Goal: Use online tool/utility: Utilize a website feature to perform a specific function

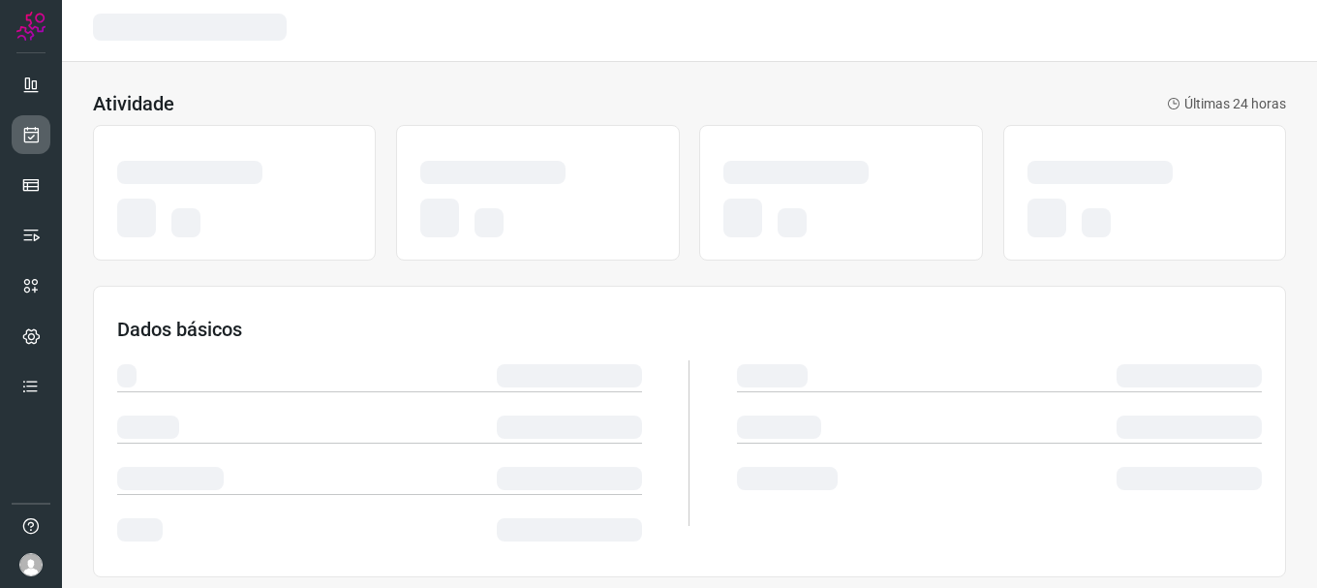
click at [26, 130] on icon at bounding box center [31, 134] width 20 height 19
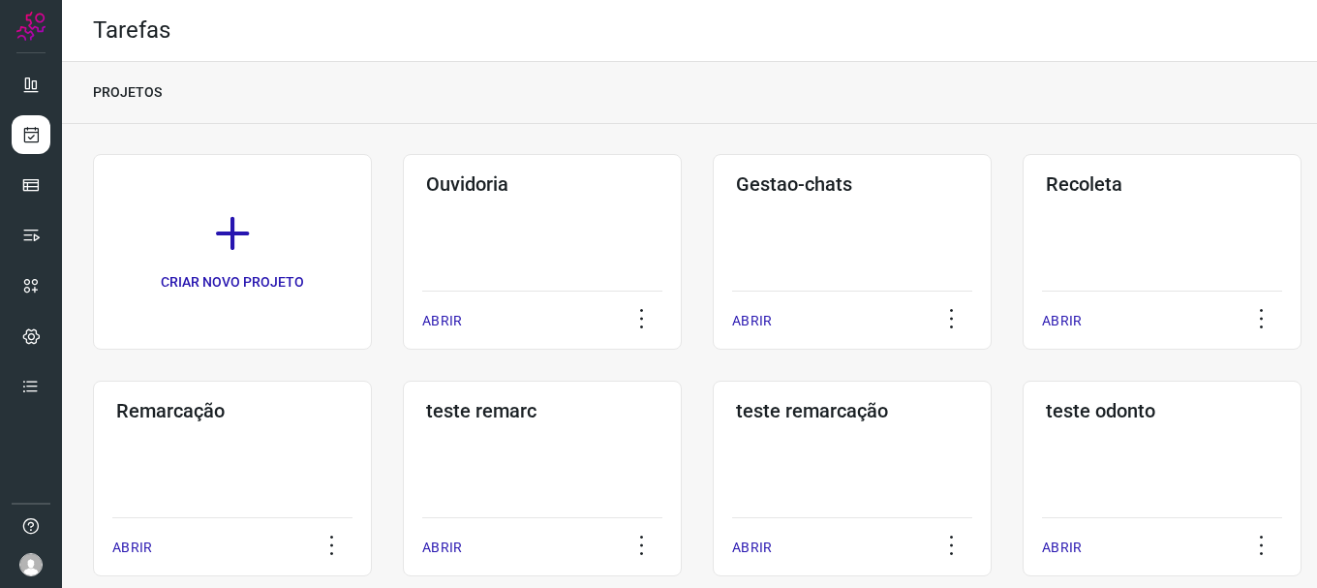
click at [403, 459] on div "Remarcação ABRIR" at bounding box center [542, 479] width 279 height 196
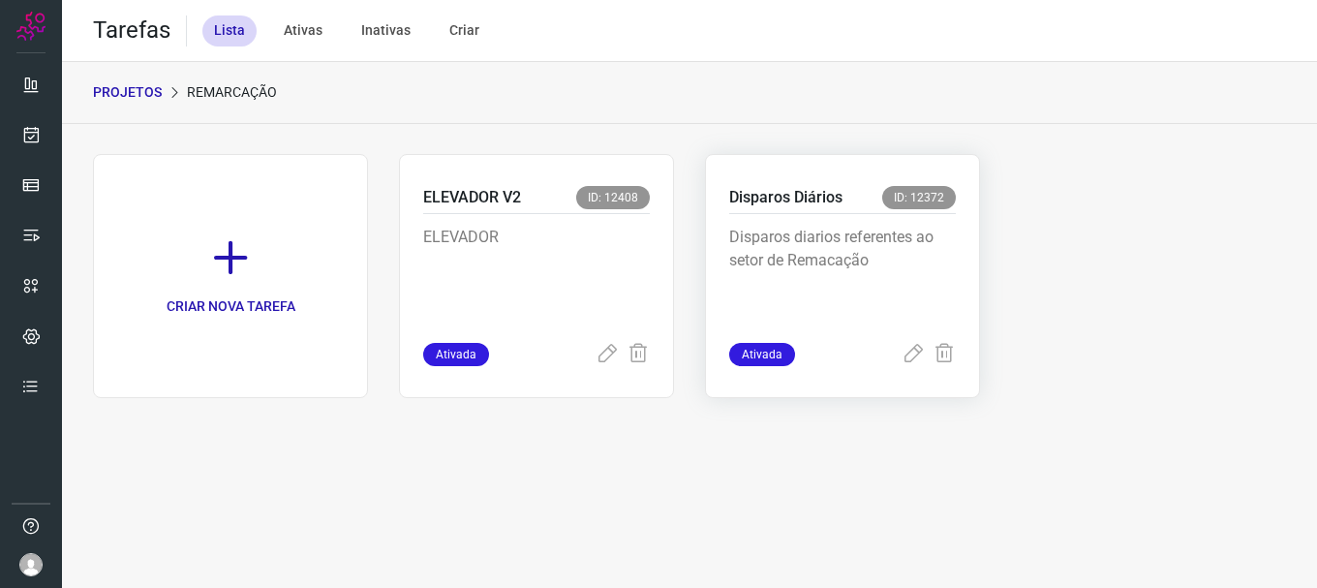
click at [892, 330] on div "Disparos diarios referentes ao setor de Remacação" at bounding box center [842, 278] width 227 height 129
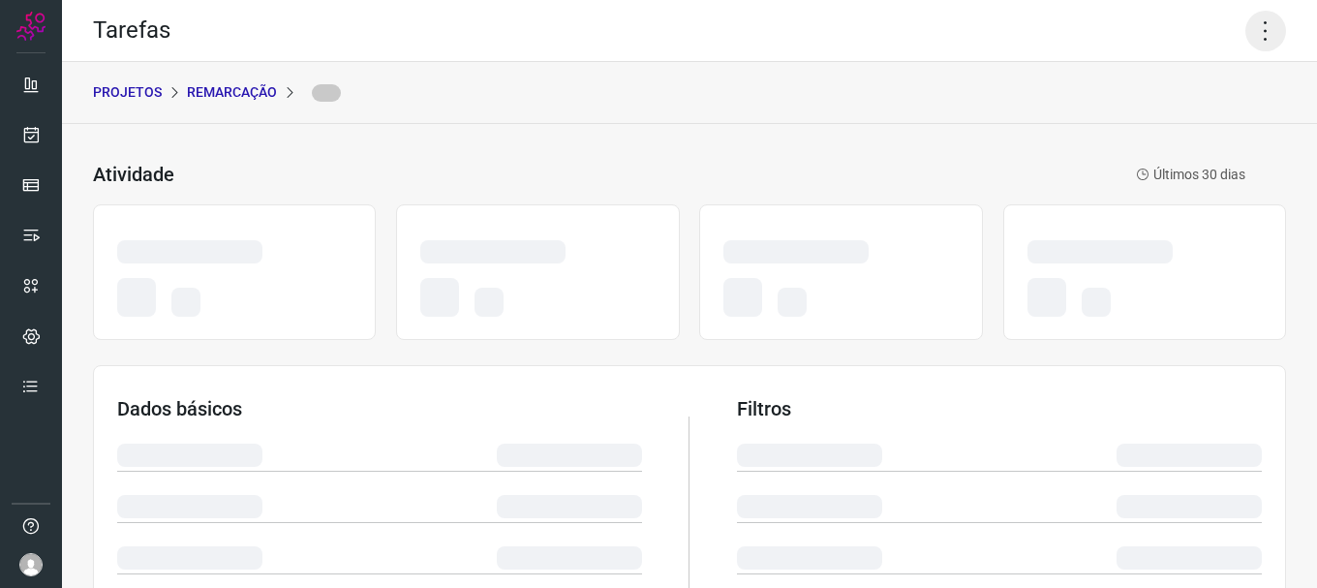
click at [1252, 34] on icon at bounding box center [1265, 31] width 41 height 41
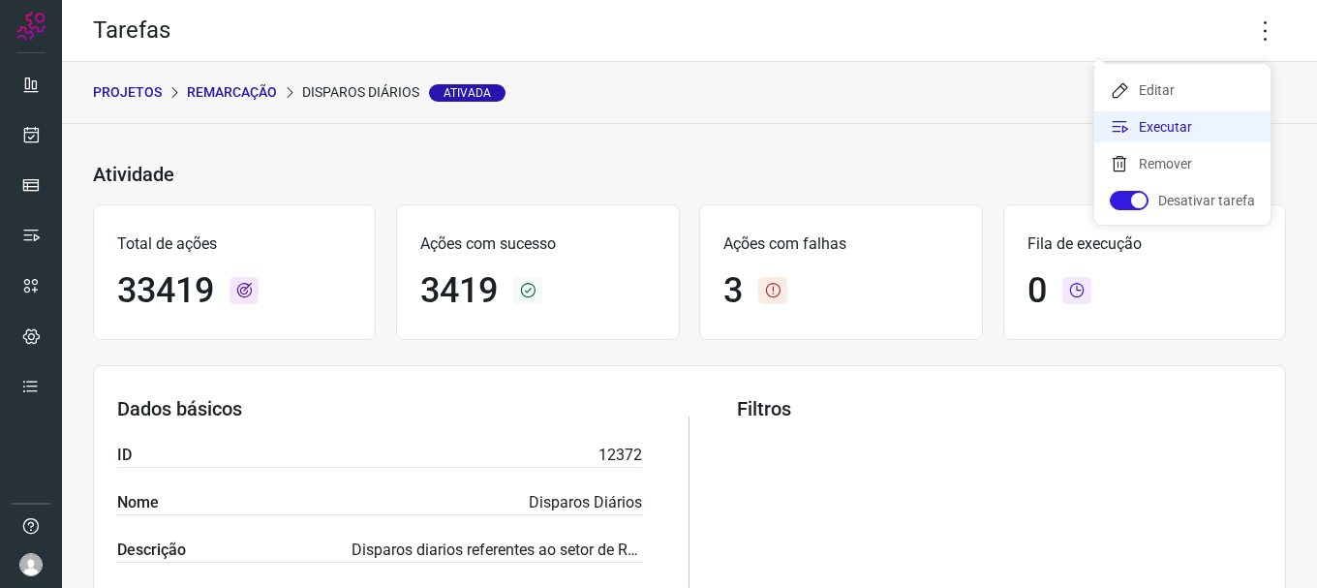
click at [1173, 116] on li "Executar" at bounding box center [1182, 126] width 176 height 31
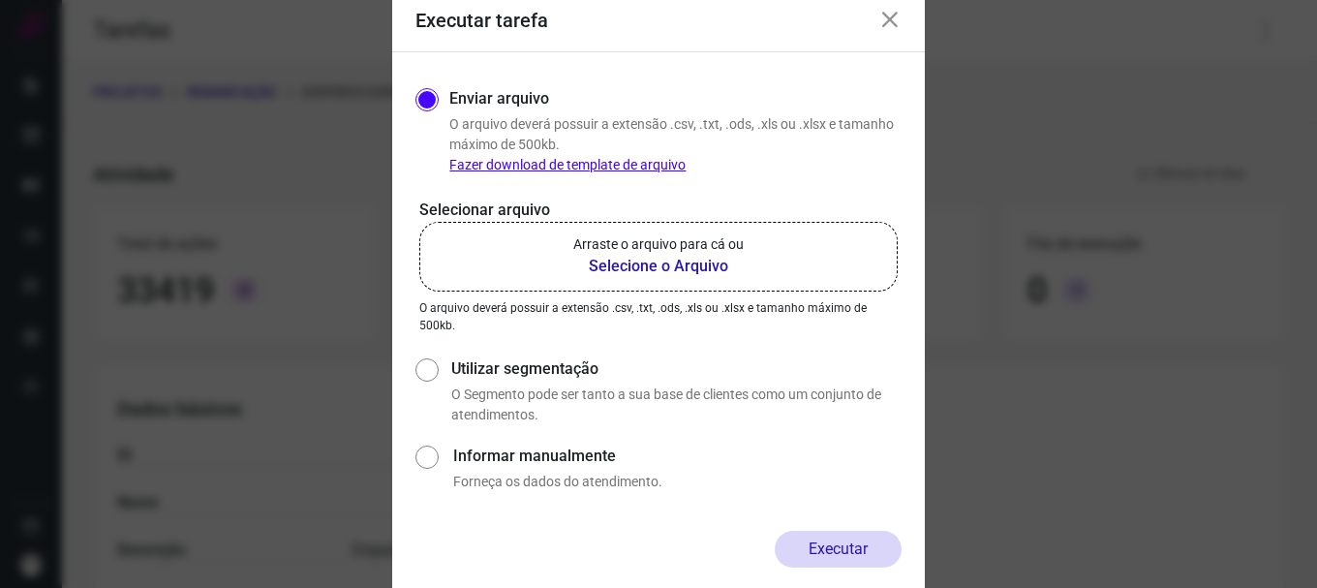
click at [732, 260] on b "Selecione o Arquivo" at bounding box center [658, 266] width 170 height 23
click at [0, 0] on input "Arraste o arquivo para cá ou Selecione o Arquivo" at bounding box center [0, 0] width 0 height 0
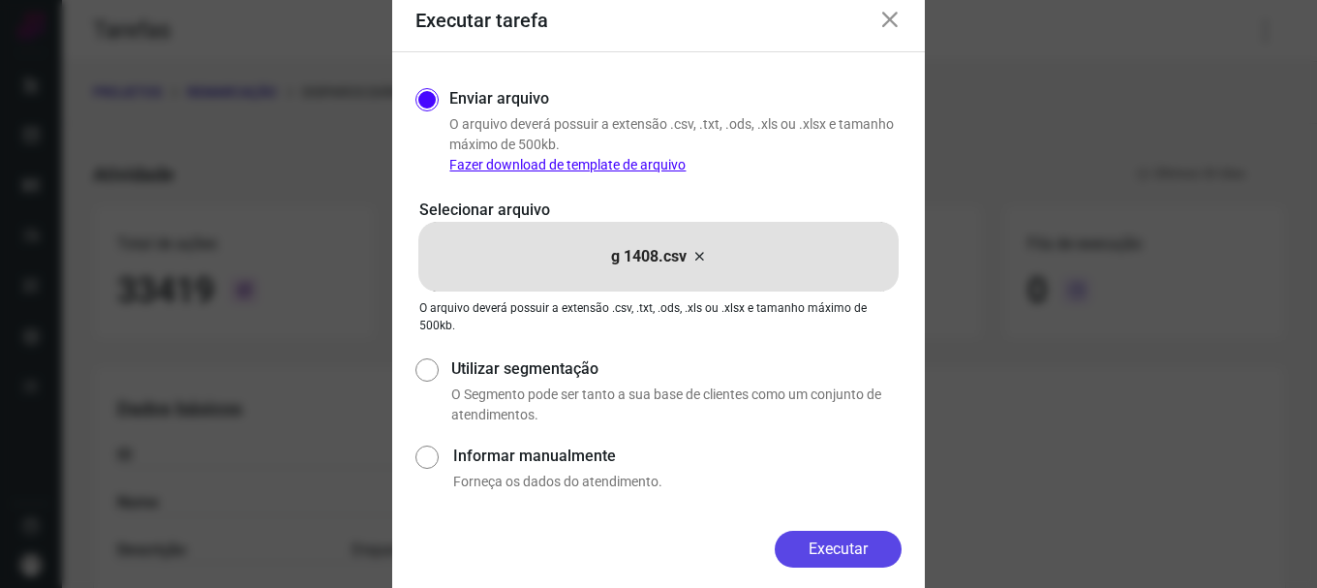
click at [866, 559] on button "Executar" at bounding box center [838, 549] width 127 height 37
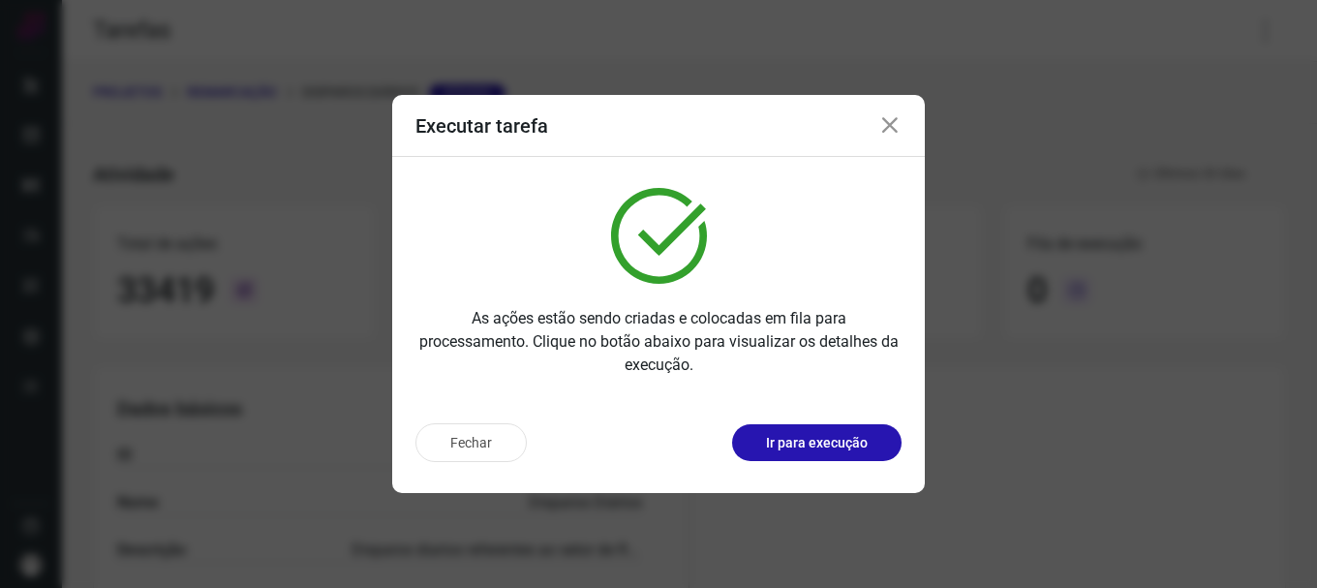
click at [852, 454] on button "Ir para execução" at bounding box center [816, 442] width 169 height 37
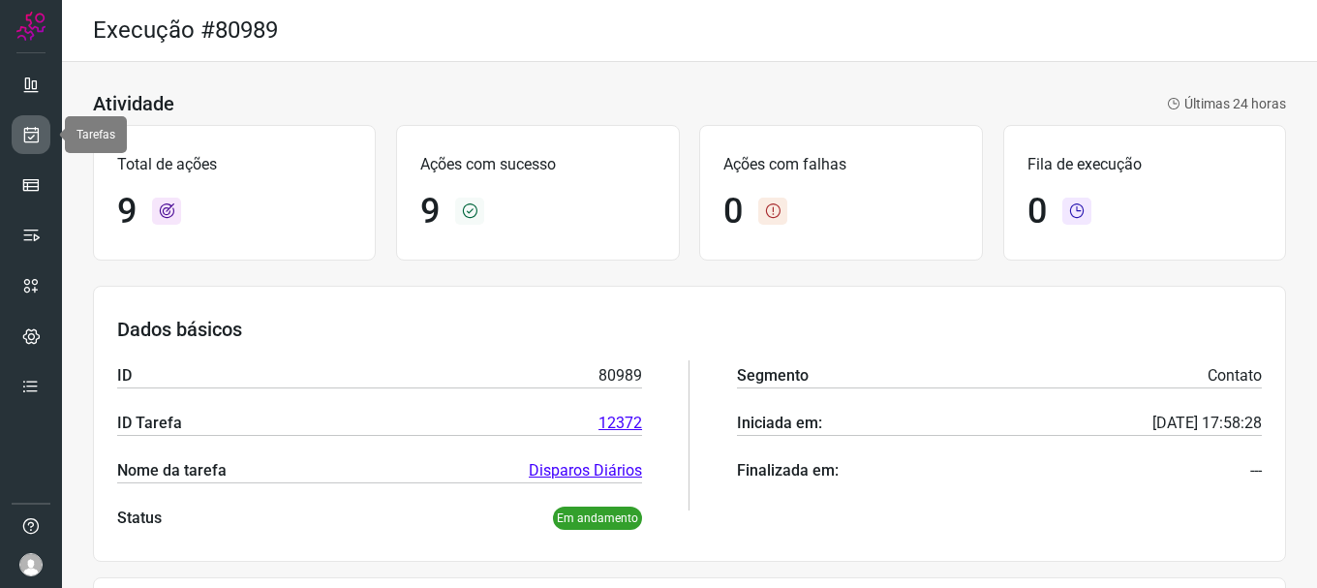
click at [29, 125] on icon at bounding box center [31, 134] width 20 height 19
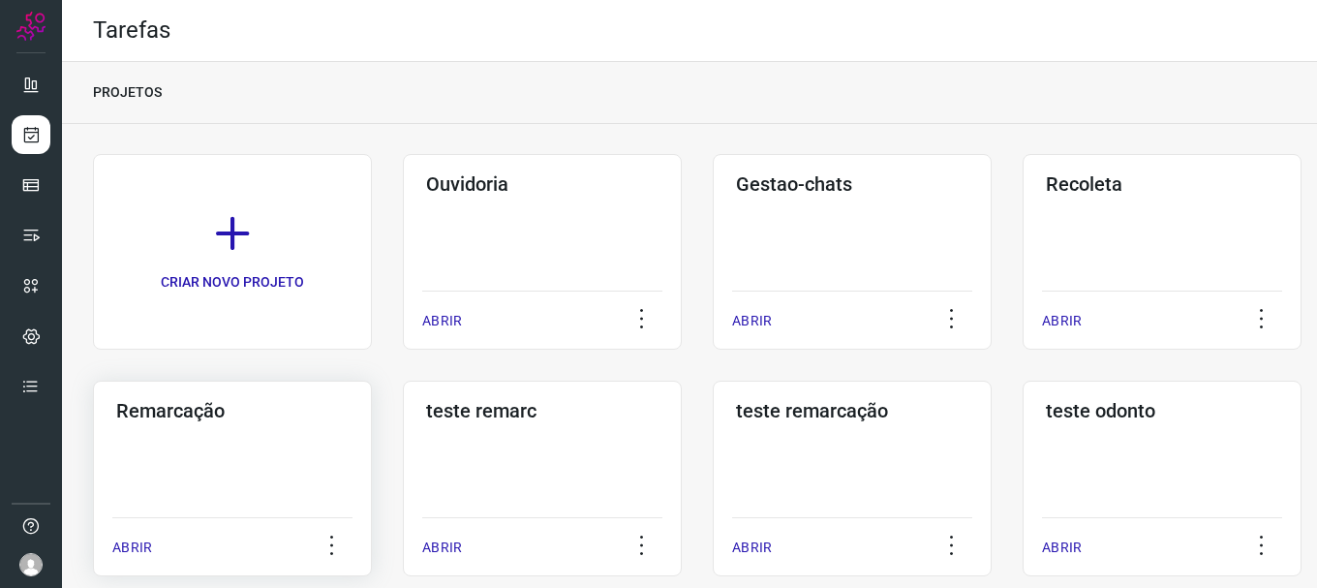
click at [403, 463] on div "Remarcação ABRIR" at bounding box center [542, 479] width 279 height 196
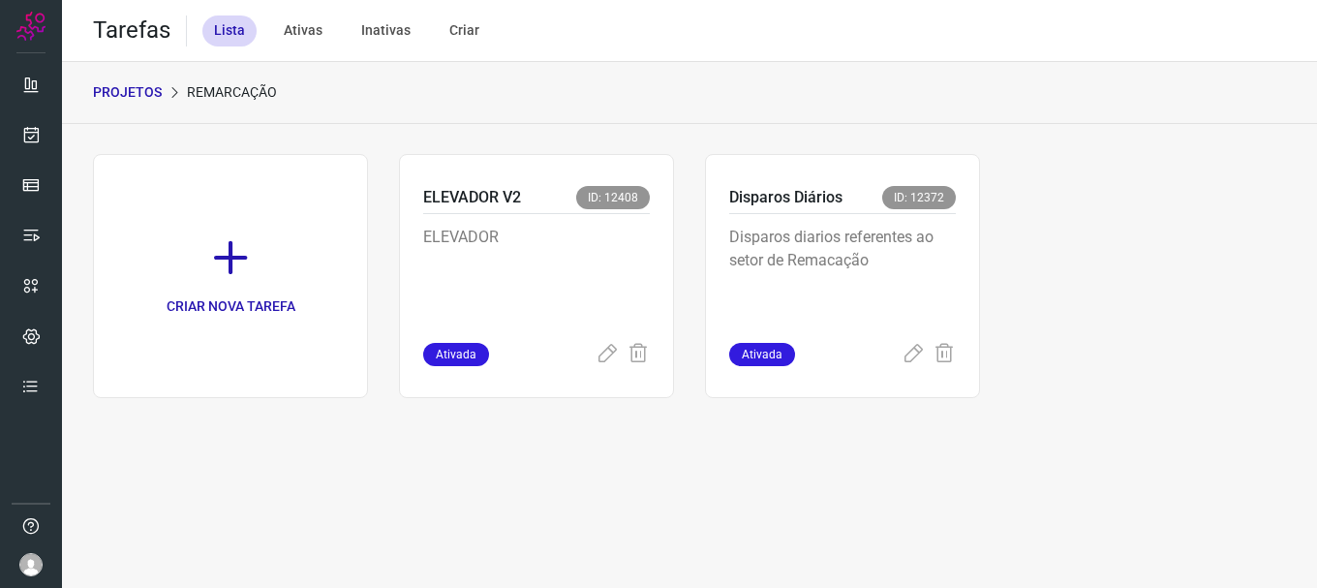
click at [903, 294] on p "Disparos diarios referentes ao setor de Remacação" at bounding box center [842, 274] width 227 height 97
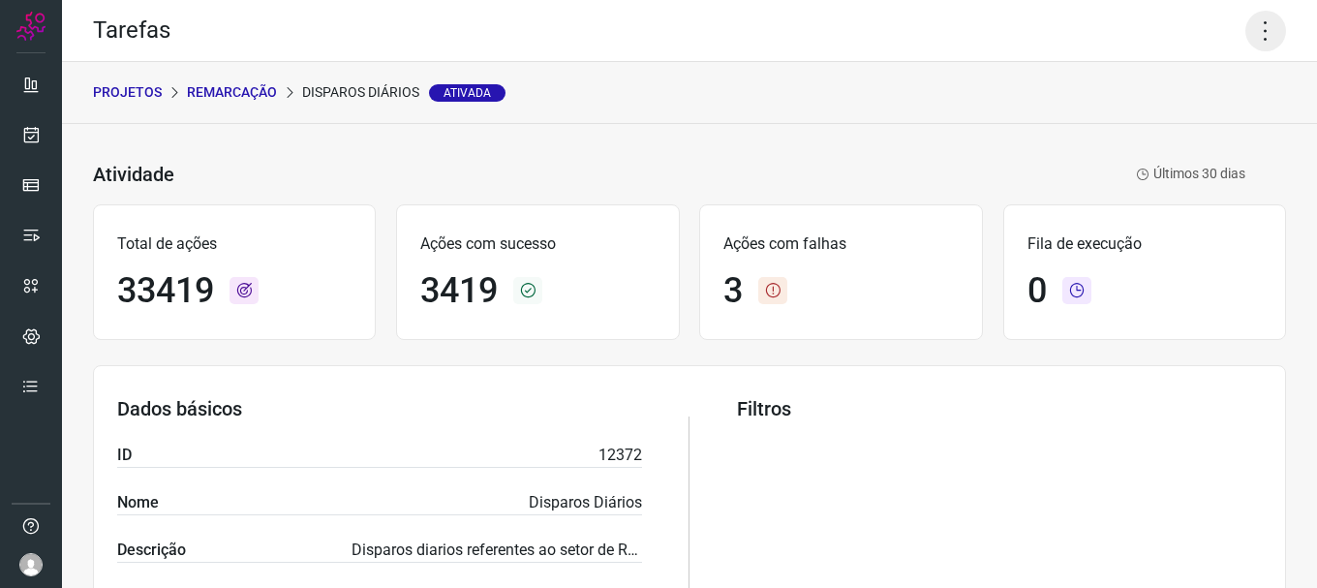
click at [1267, 37] on icon at bounding box center [1265, 31] width 41 height 41
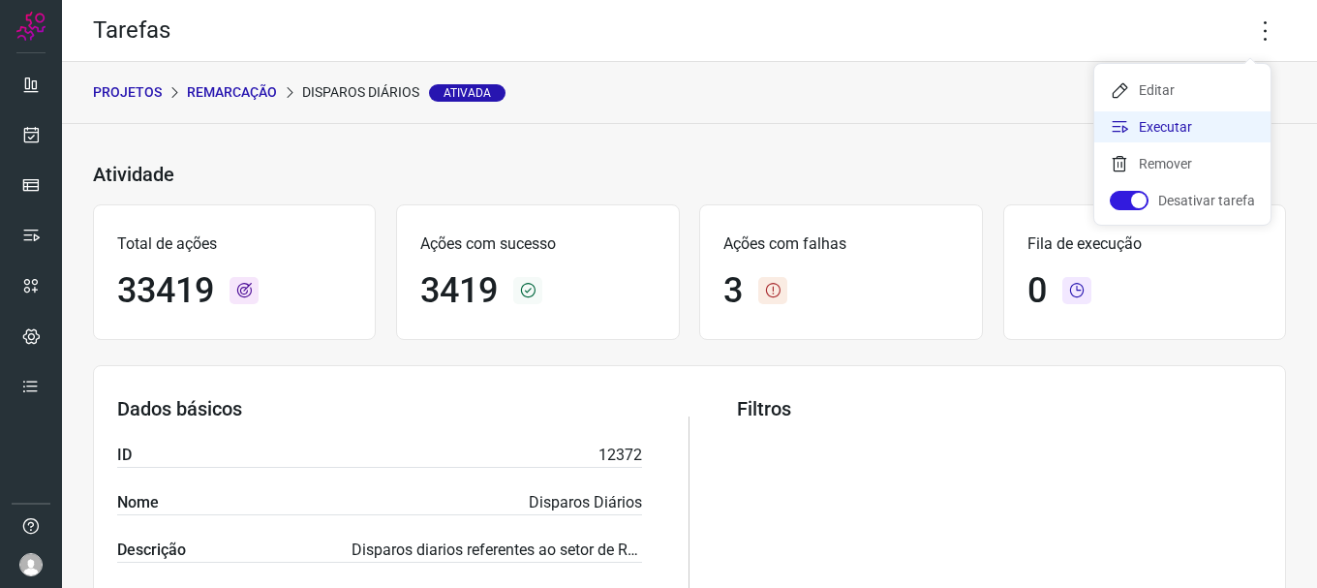
click at [1176, 124] on li "Executar" at bounding box center [1182, 126] width 176 height 31
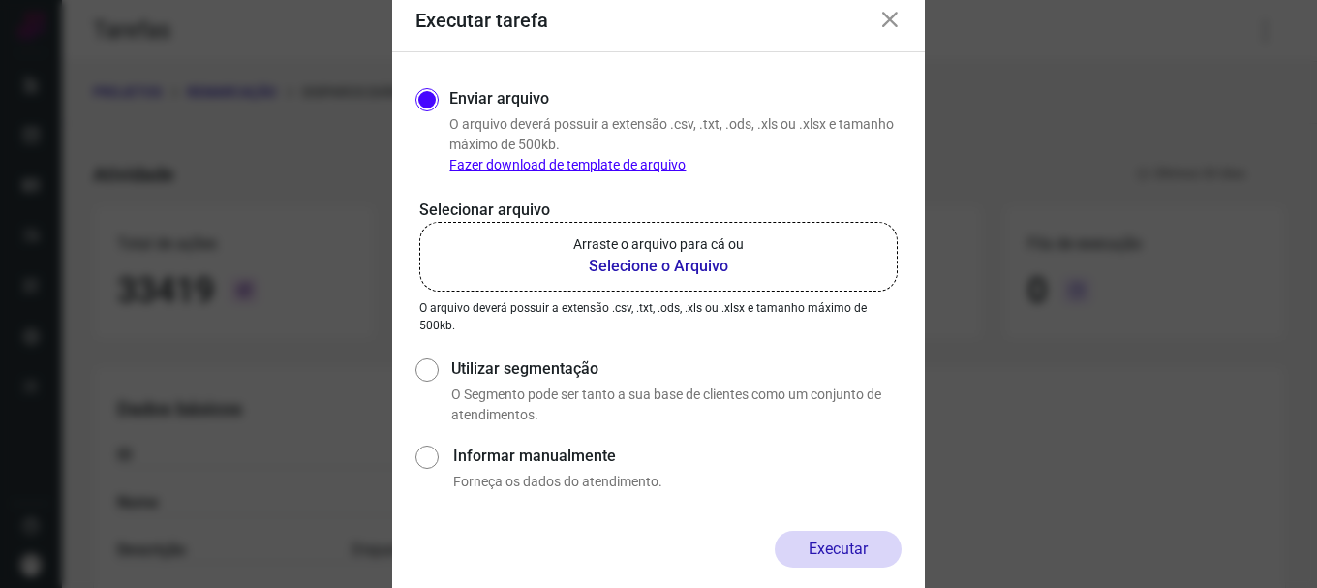
click at [654, 243] on p "Arraste o arquivo para cá ou" at bounding box center [658, 244] width 170 height 20
click at [0, 0] on input "Arraste o arquivo para cá ou Selecione o Arquivo" at bounding box center [0, 0] width 0 height 0
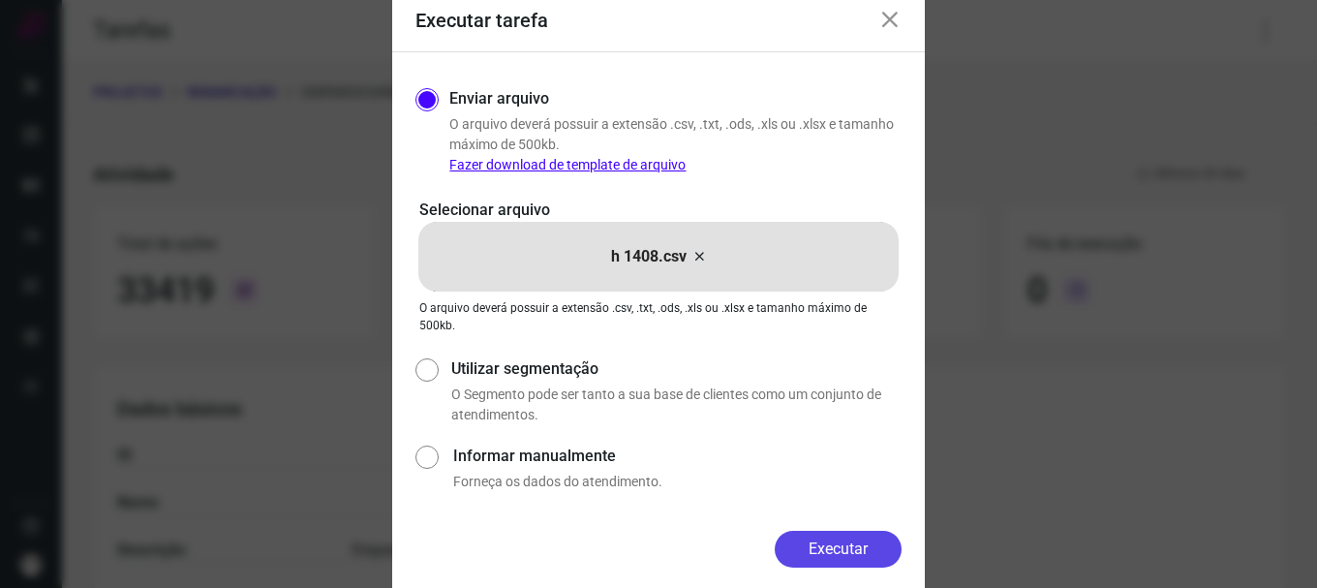
click at [842, 543] on button "Executar" at bounding box center [838, 549] width 127 height 37
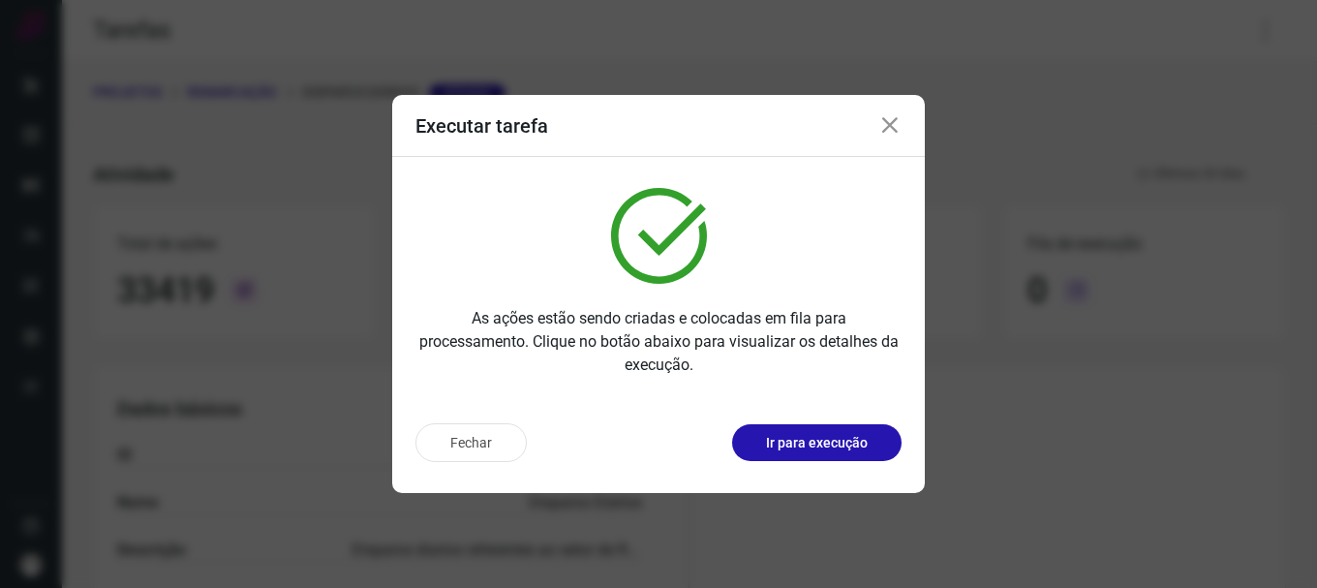
click at [832, 461] on div "Fechar Ir para execução" at bounding box center [658, 442] width 486 height 39
click at [857, 442] on p "Ir para execução" at bounding box center [817, 443] width 102 height 20
